Goal: Browse casually: Explore the website without a specific task or goal

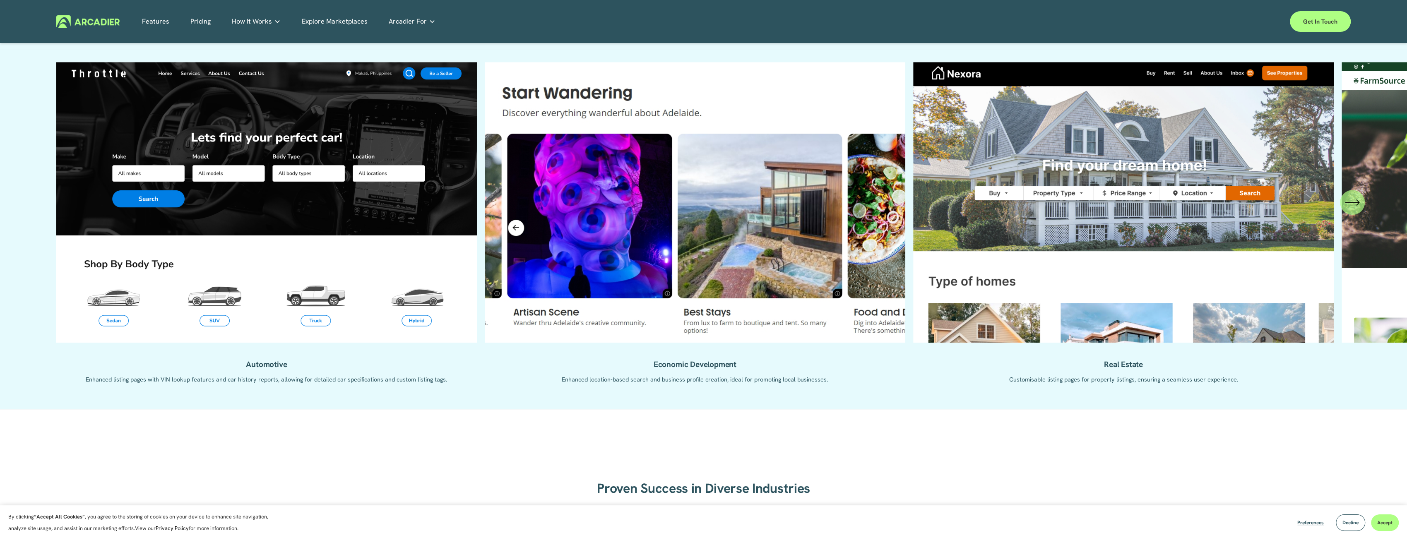
scroll to position [869, 0]
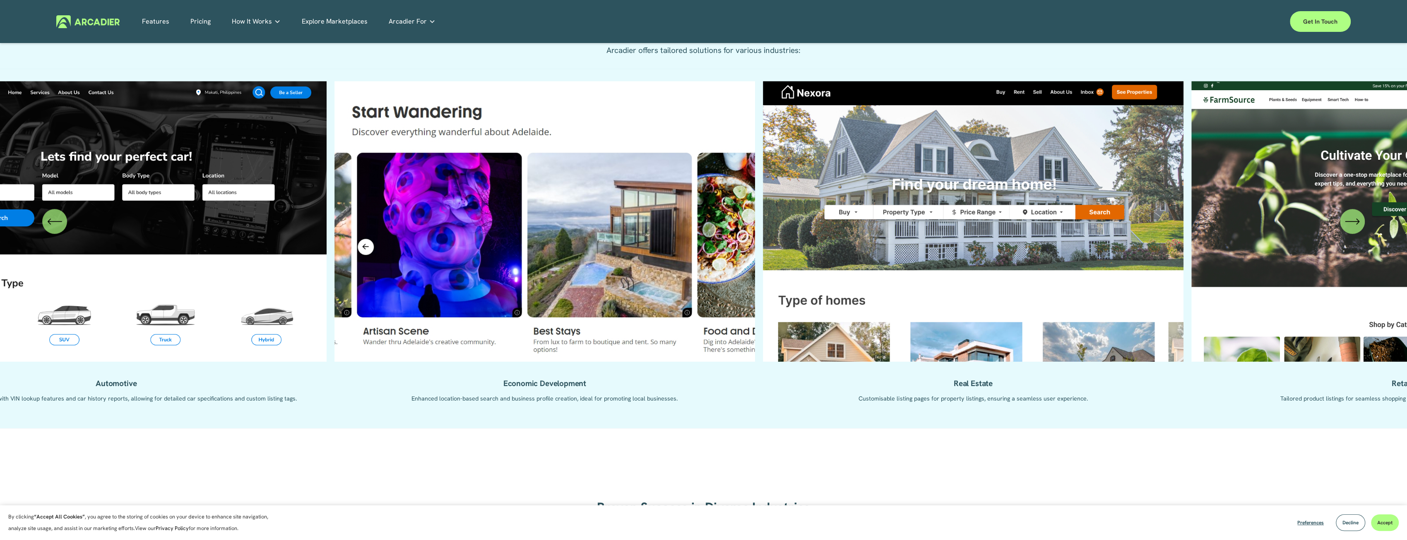
drag, startPoint x: 621, startPoint y: 311, endPoint x: 378, endPoint y: 298, distance: 242.9
click at [381, 298] on ul "Automotive Enhanced listing pages with VIN lookup features and car history repo…" at bounding box center [703, 248] width 1294 height 335
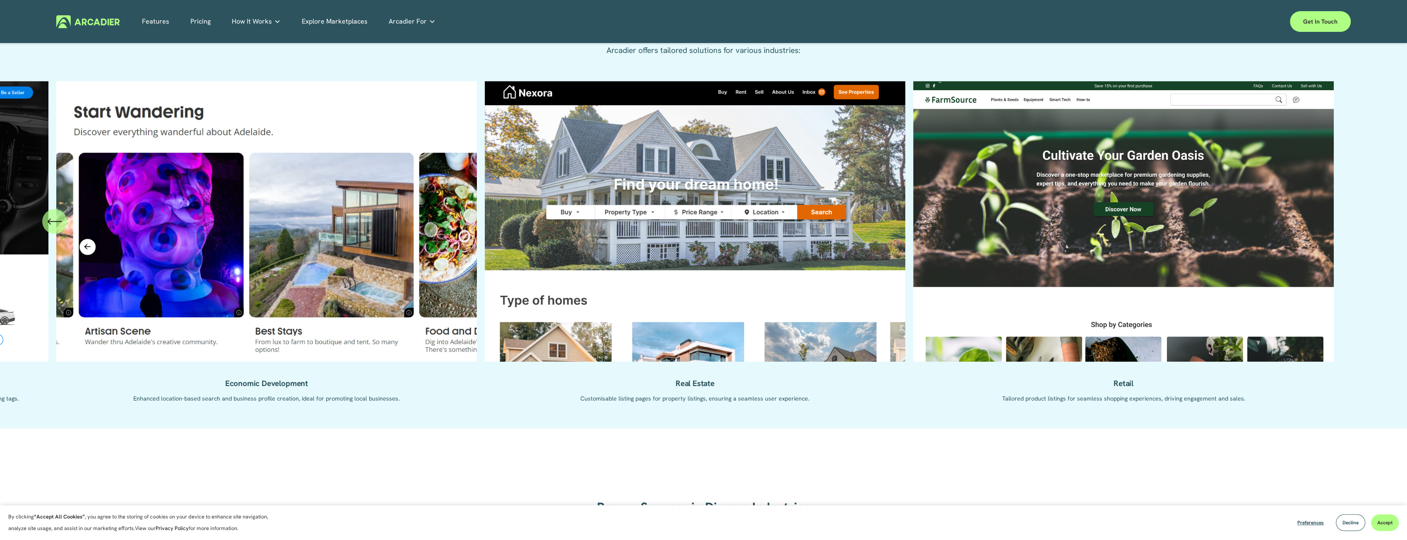
drag, startPoint x: 1260, startPoint y: 296, endPoint x: 678, endPoint y: 274, distance: 582.8
click at [688, 274] on ul "Automotive Enhanced listing pages with VIN lookup features and car history repo…" at bounding box center [703, 248] width 1294 height 335
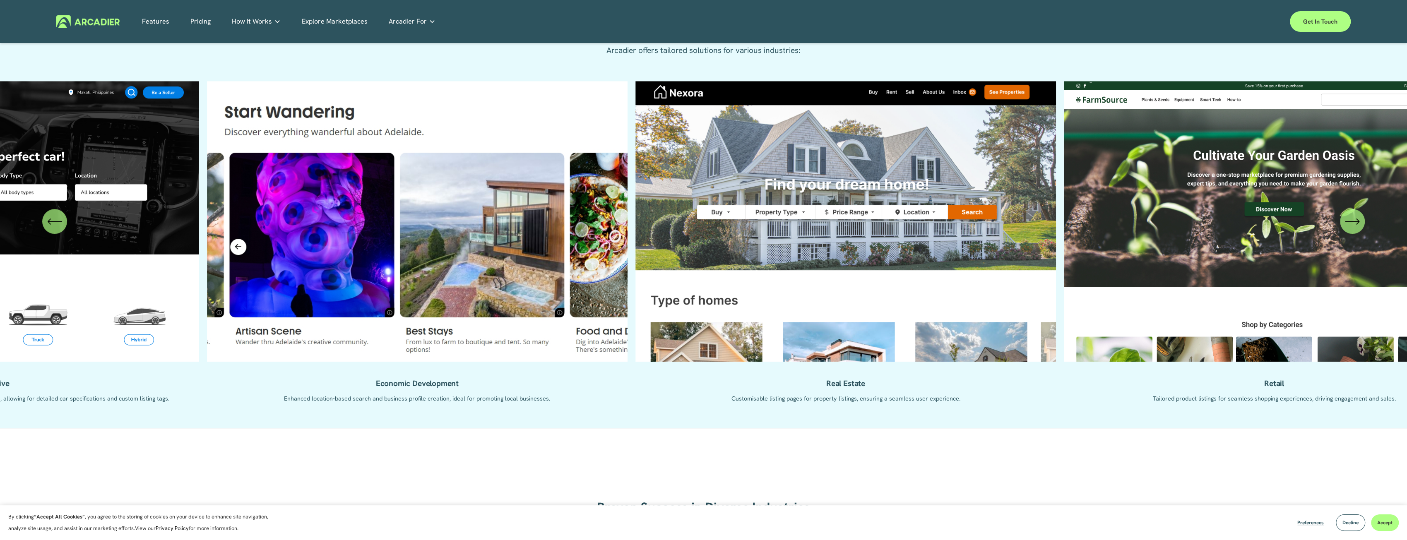
drag, startPoint x: 581, startPoint y: 250, endPoint x: 729, endPoint y: 279, distance: 150.6
click at [729, 279] on ul "Automotive Enhanced listing pages with VIN lookup features and car history repo…" at bounding box center [703, 248] width 1294 height 335
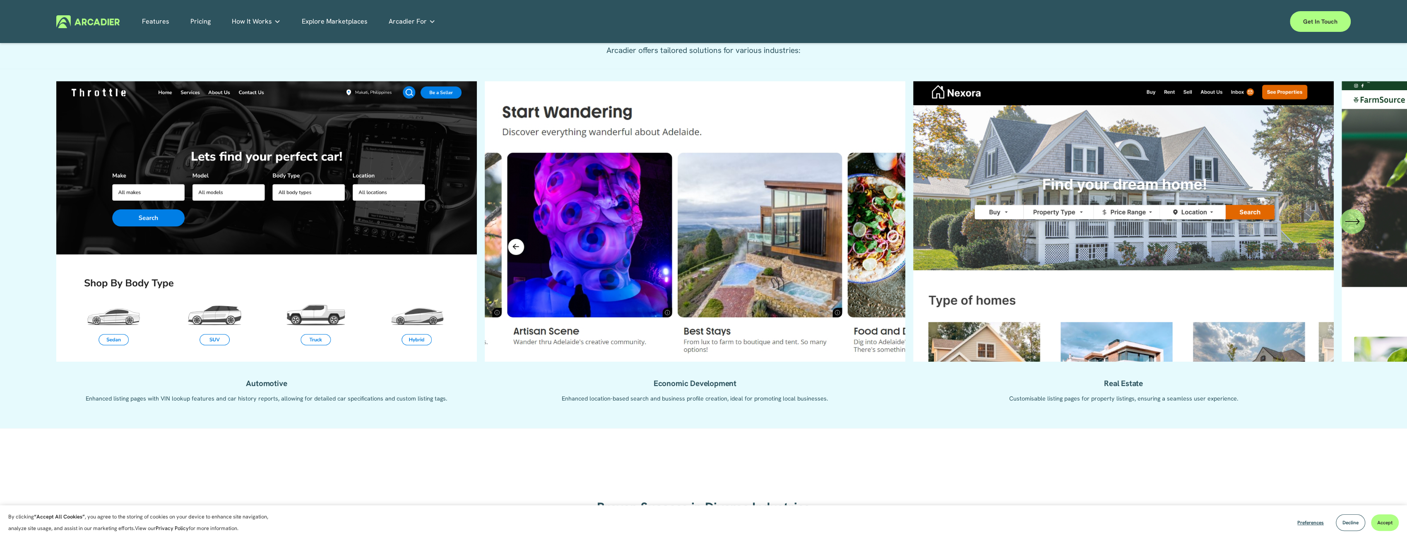
click at [1017, 299] on ul "Automotive Enhanced listing pages with VIN lookup features and car history repo…" at bounding box center [703, 248] width 1294 height 335
click at [1120, 387] on ul "Automotive Enhanced listing pages with VIN lookup features and car history repo…" at bounding box center [703, 248] width 1294 height 335
drag, startPoint x: 604, startPoint y: 277, endPoint x: 832, endPoint y: 276, distance: 228.1
click at [827, 276] on ul "Automotive Enhanced listing pages with VIN lookup features and car history repo…" at bounding box center [703, 248] width 1294 height 335
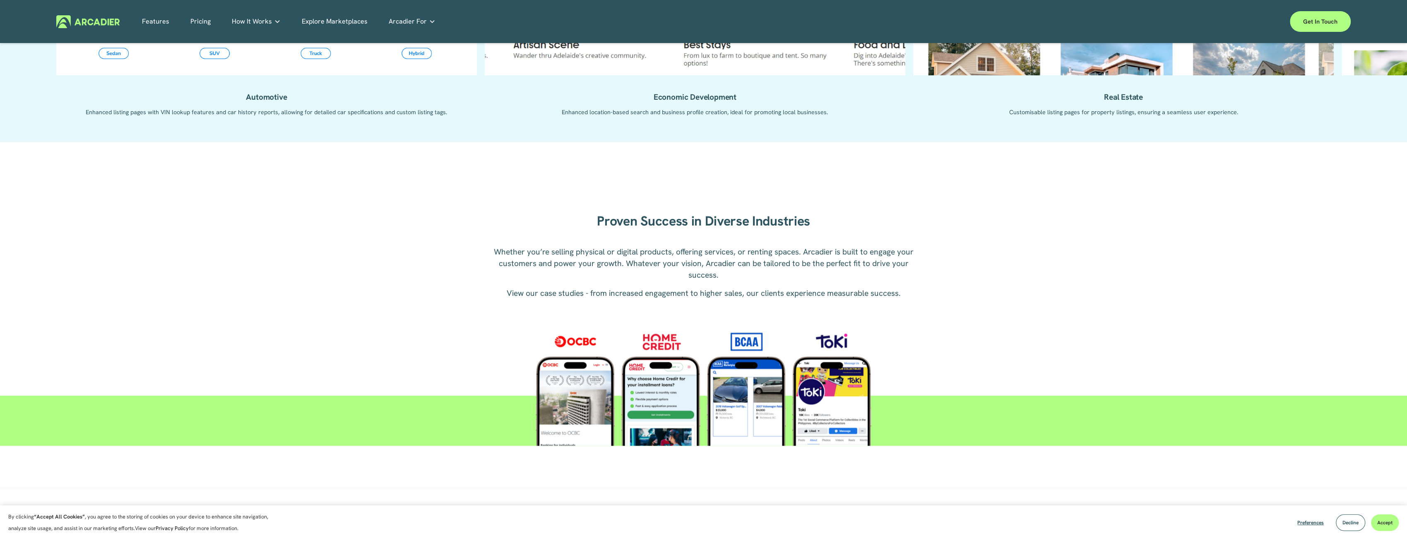
scroll to position [1159, 0]
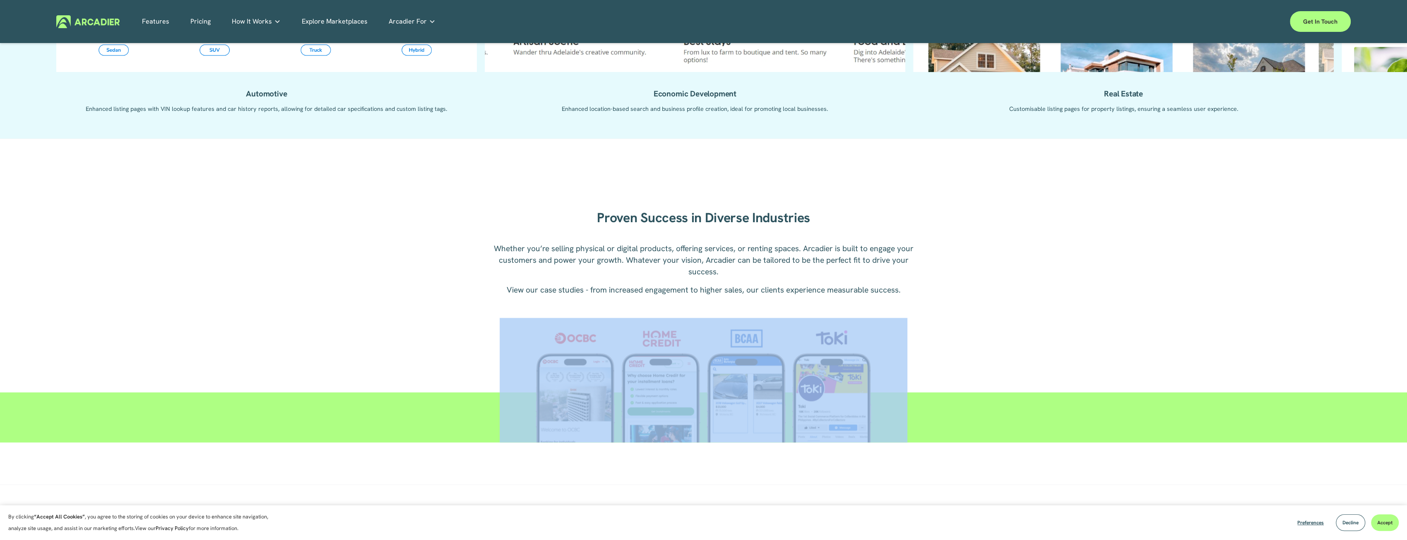
drag, startPoint x: 827, startPoint y: 338, endPoint x: 891, endPoint y: 312, distance: 69.0
click at [891, 312] on div "Proven Success in Diverse Industries Whether you’re selling physical or digital…" at bounding box center [703, 312] width 1407 height 262
click at [928, 329] on div at bounding box center [703, 380] width 579 height 125
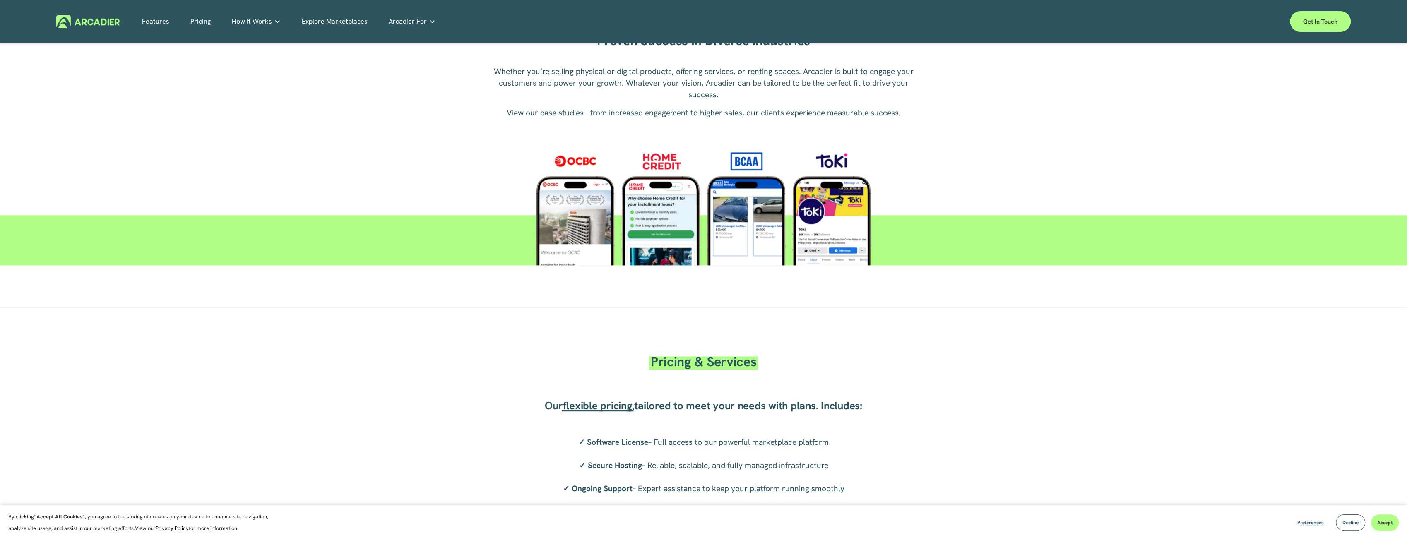
scroll to position [1490, 0]
